Goal: Information Seeking & Learning: Find specific fact

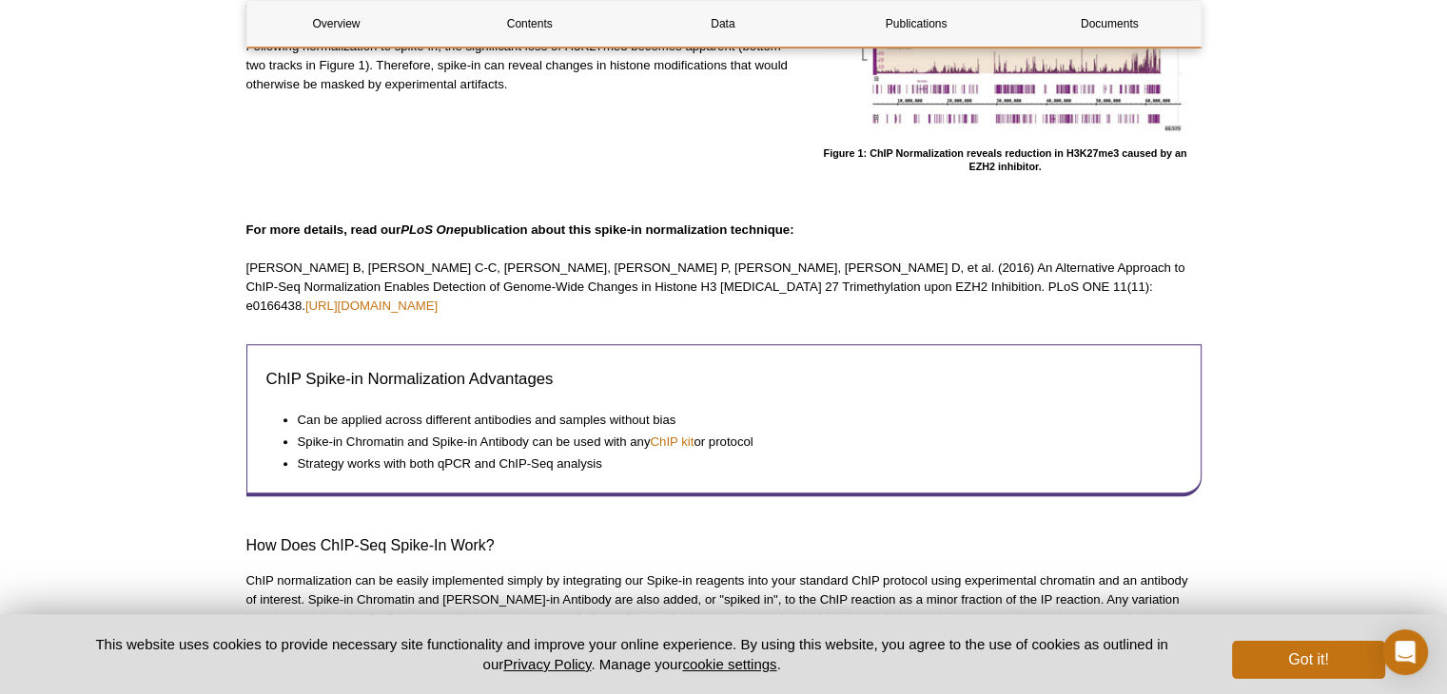
scroll to position [796, 0]
click at [438, 298] on link "[URL][DOMAIN_NAME]" at bounding box center [371, 305] width 132 height 14
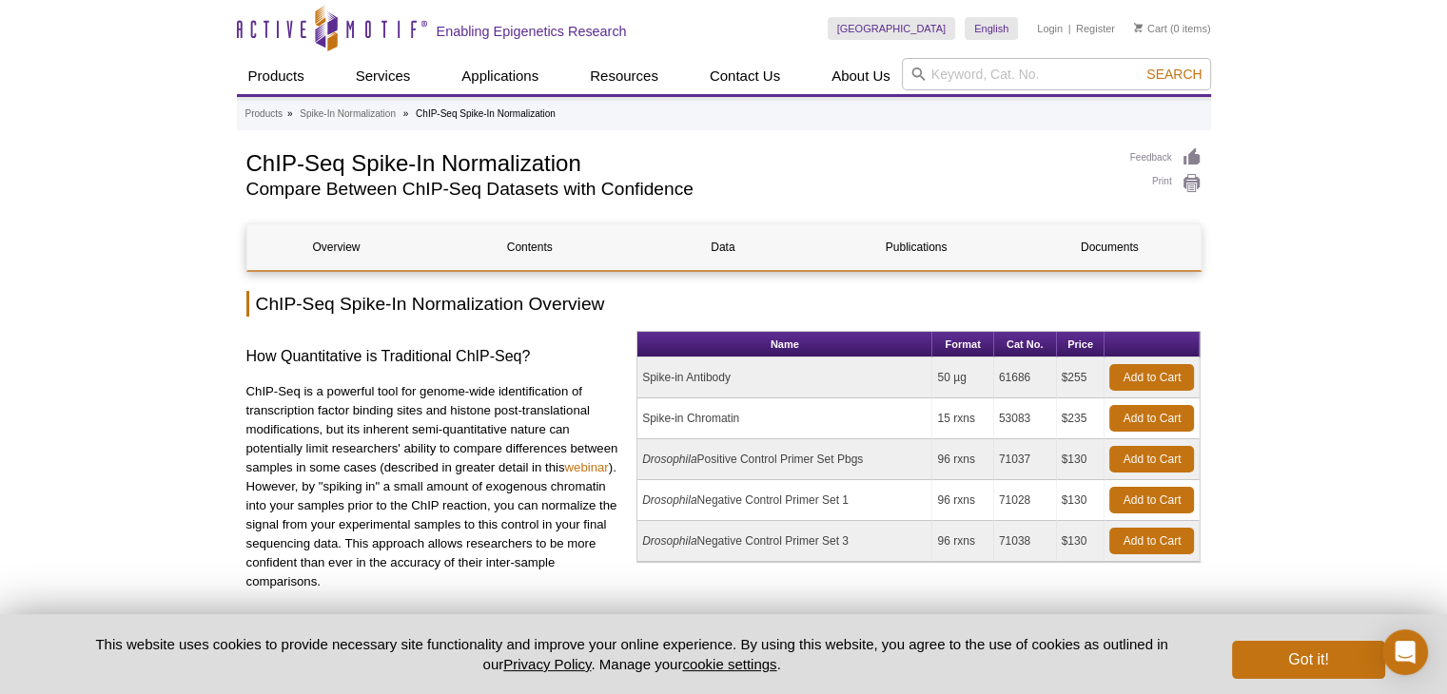
scroll to position [0, 0]
click at [519, 245] on link "Contents" at bounding box center [529, 247] width 179 height 46
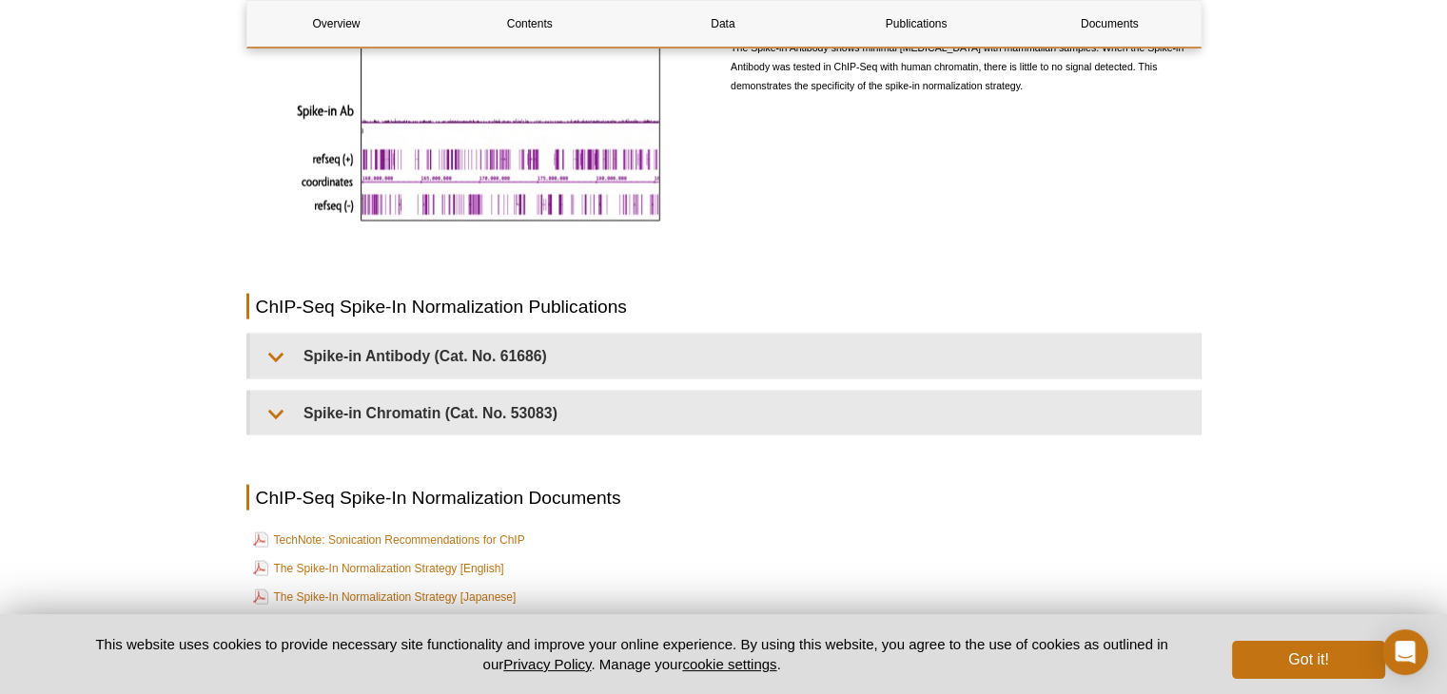
scroll to position [3812, 0]
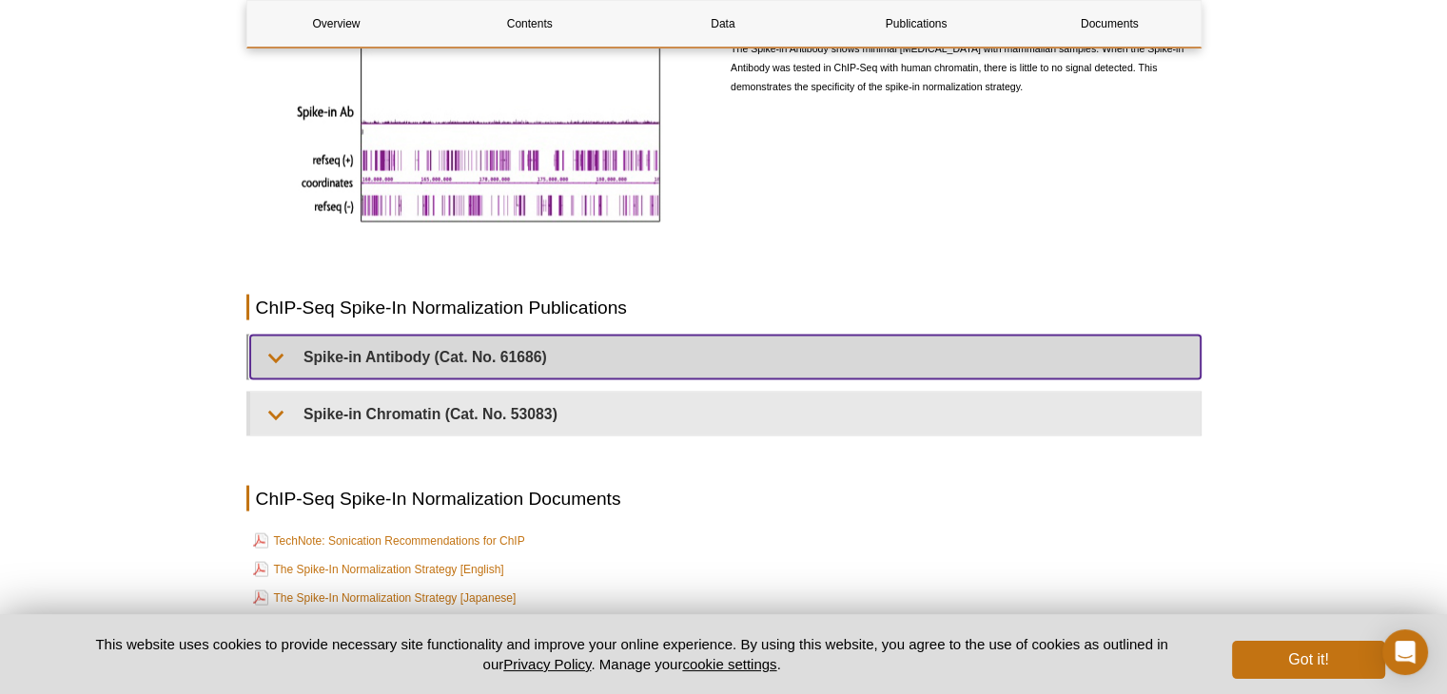
click at [482, 340] on summary "Spike-in Antibody (Cat. No. 61686)" at bounding box center [725, 357] width 950 height 43
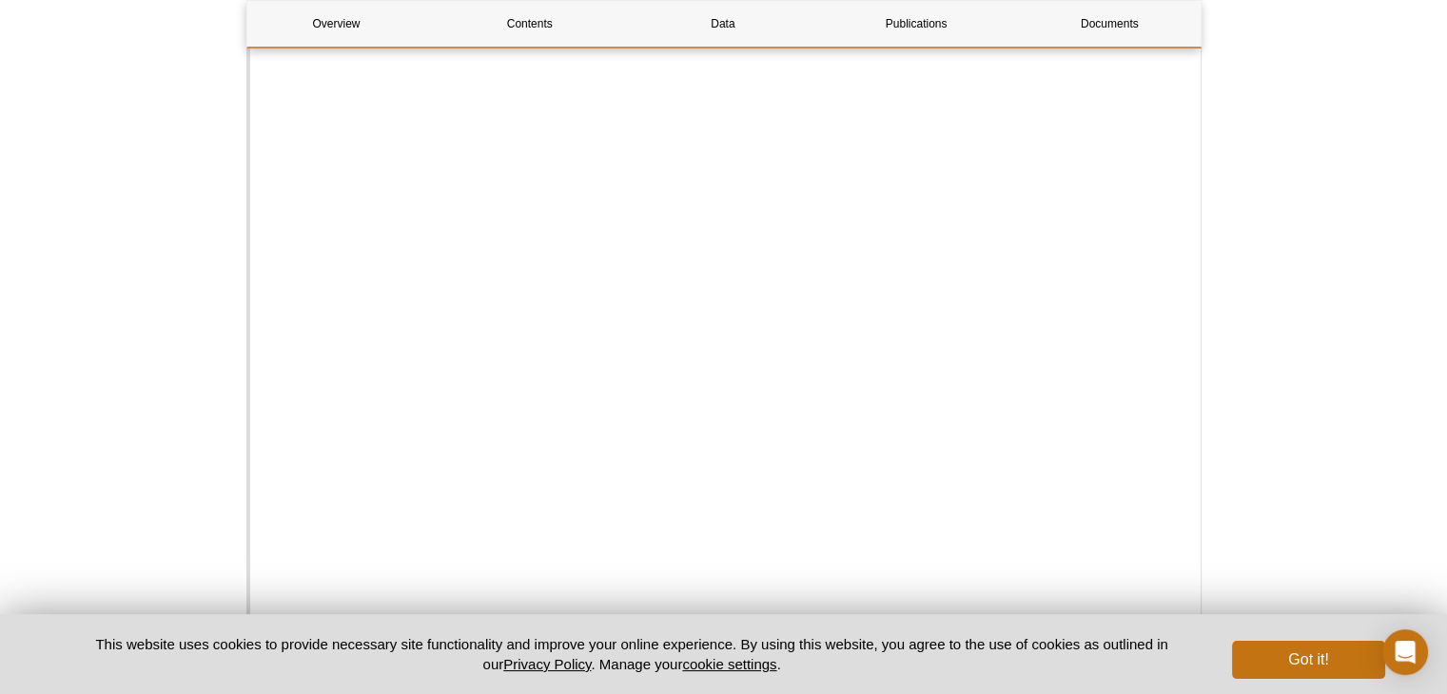
scroll to position [4350, 0]
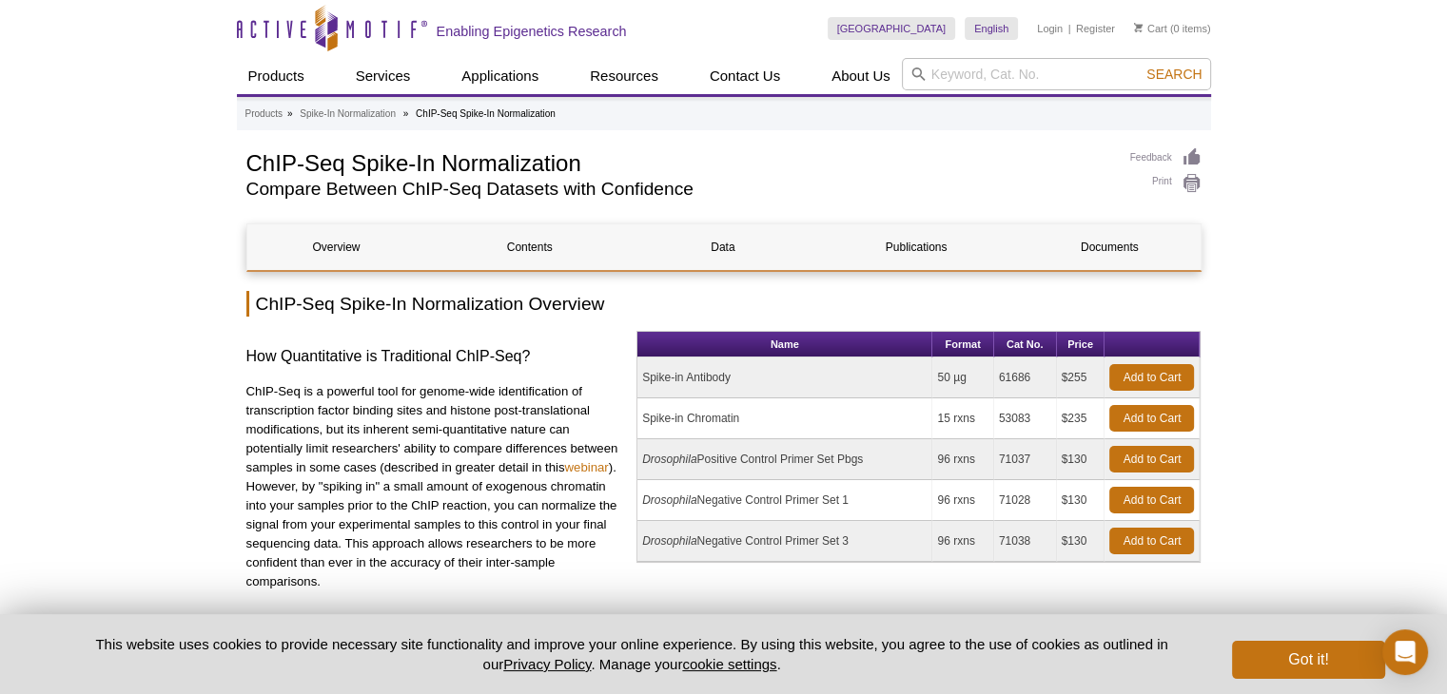
scroll to position [2, 0]
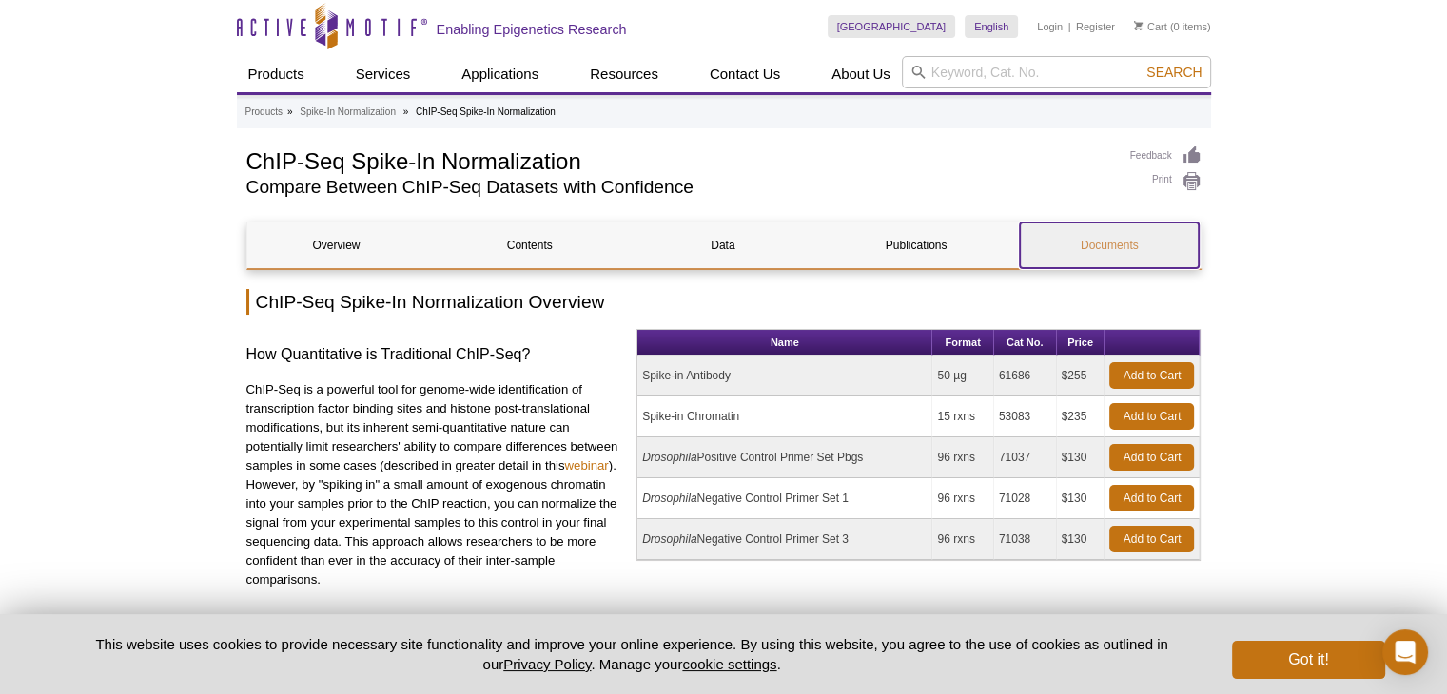
click at [1081, 241] on link "Documents" at bounding box center [1109, 246] width 179 height 46
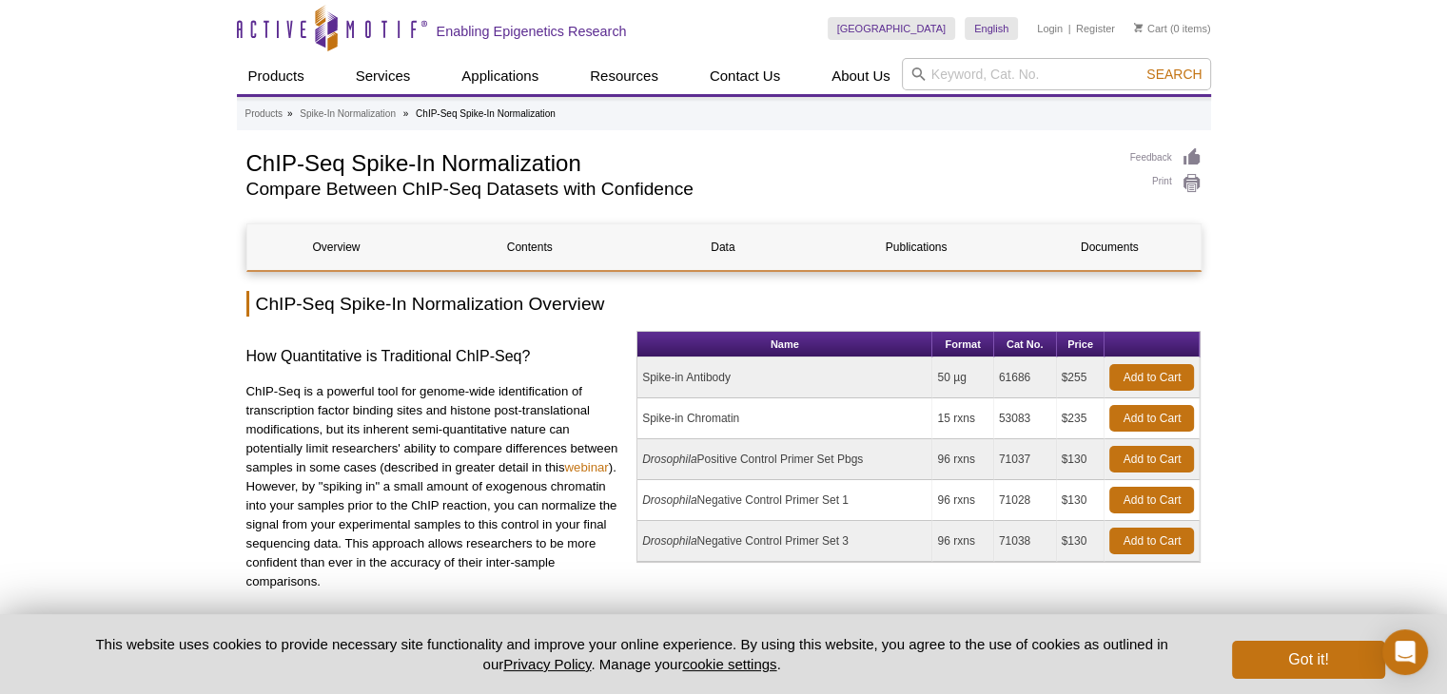
click at [1019, 423] on td "53083" at bounding box center [1025, 419] width 63 height 41
copy td "53083"
click at [1014, 370] on td "61686" at bounding box center [1025, 378] width 63 height 41
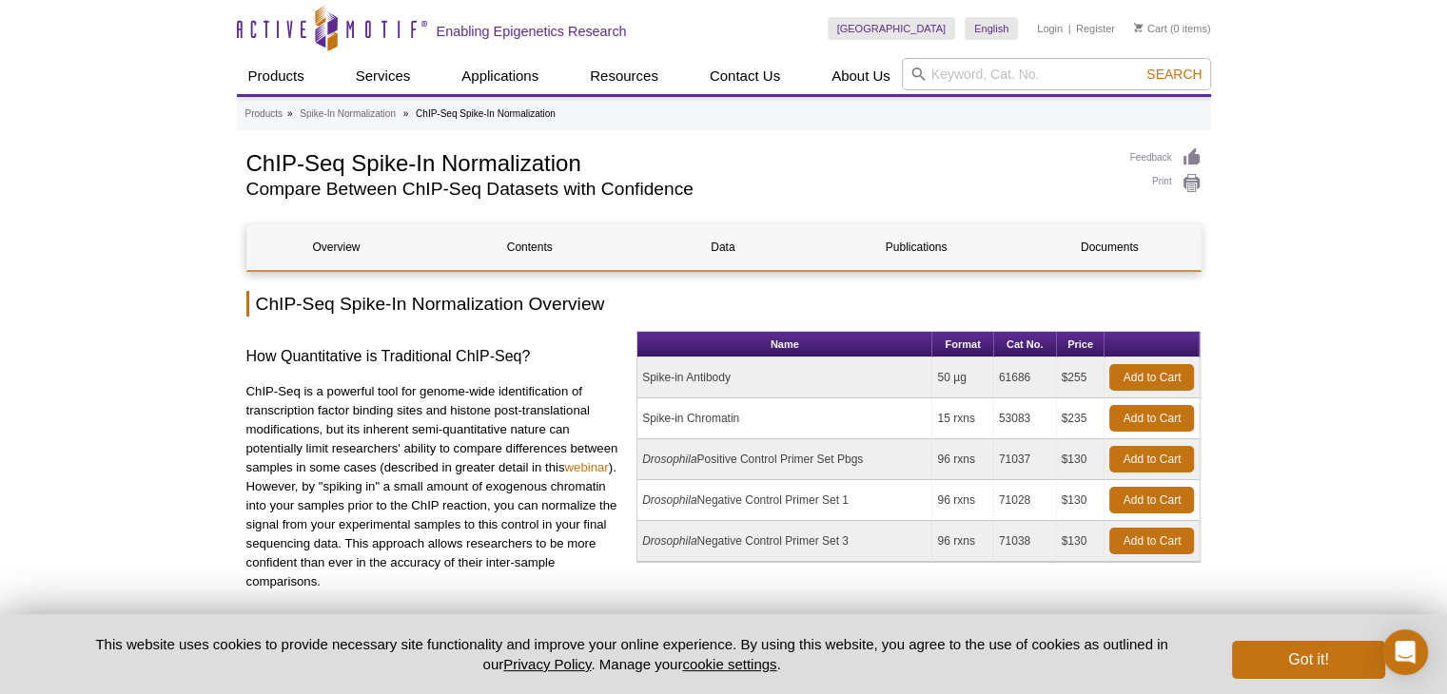
copy td "61686"
